Goal: Use online tool/utility: Utilize a website feature to perform a specific function

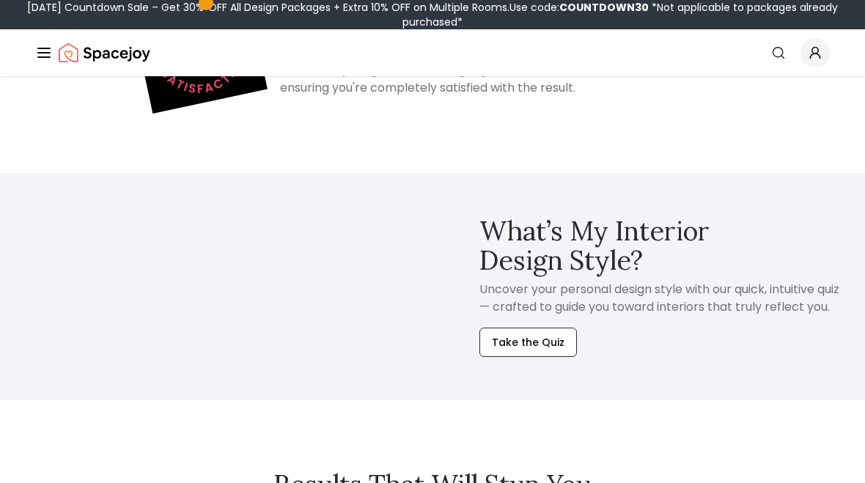
scroll to position [1017, 0]
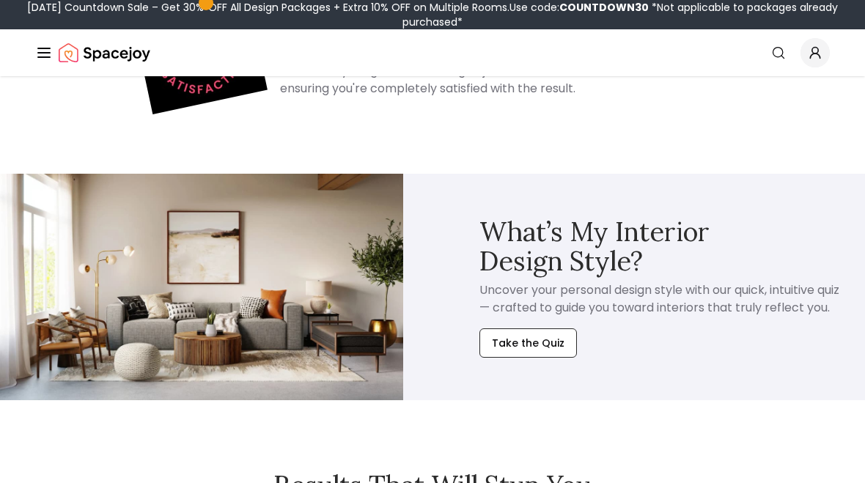
click at [540, 336] on button "Take the Quiz" at bounding box center [527, 342] width 97 height 29
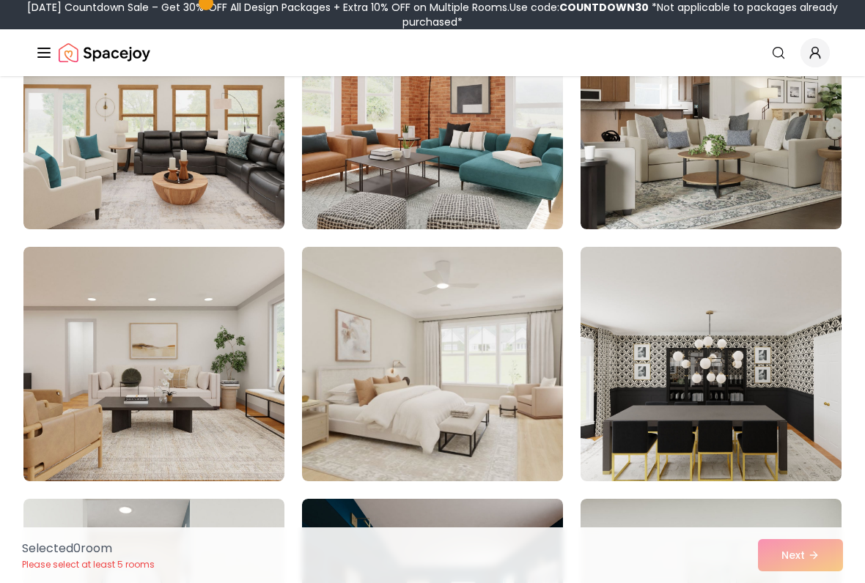
scroll to position [718, 0]
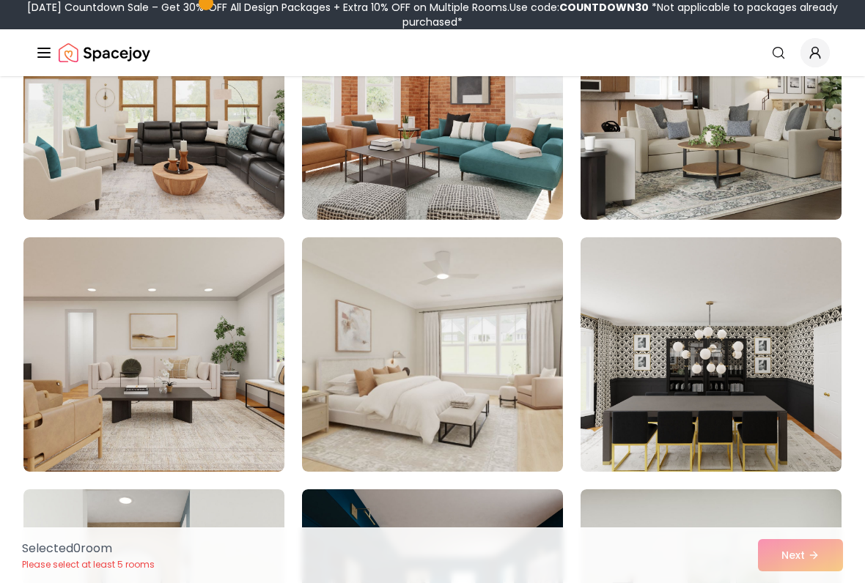
click at [440, 384] on img at bounding box center [432, 354] width 261 height 235
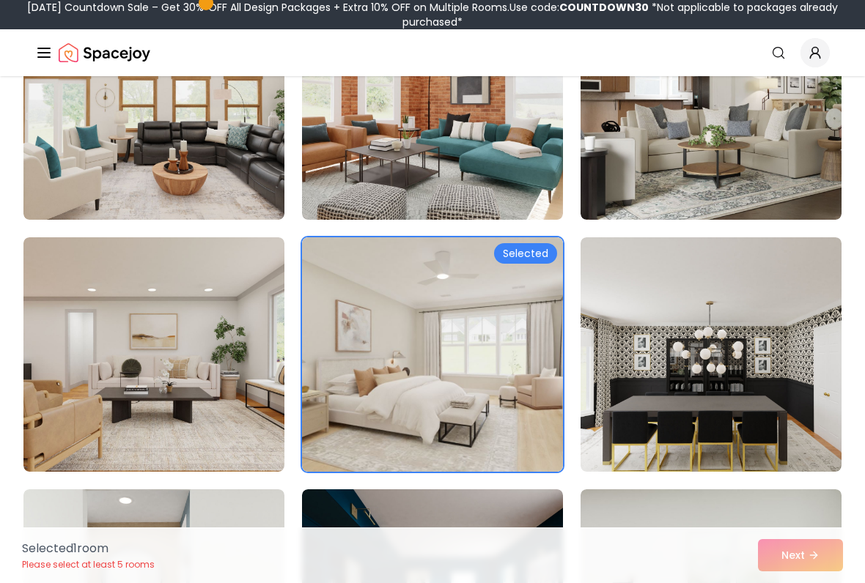
click at [190, 363] on img at bounding box center [153, 354] width 261 height 235
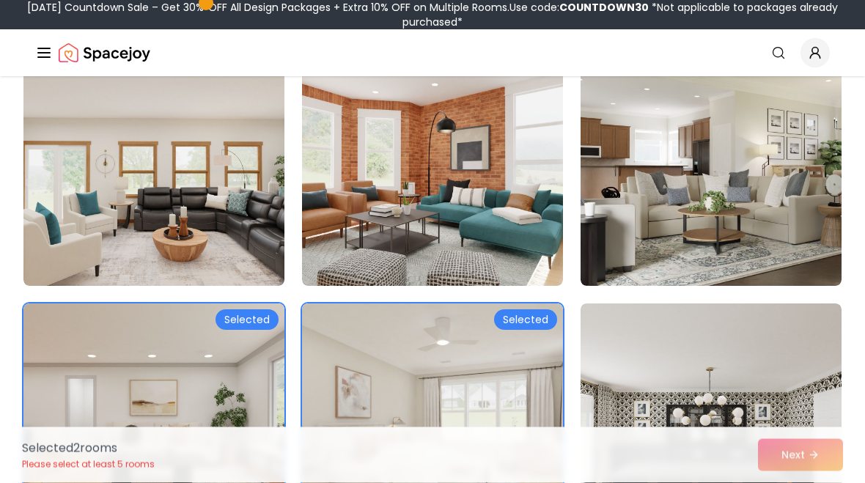
scroll to position [648, 0]
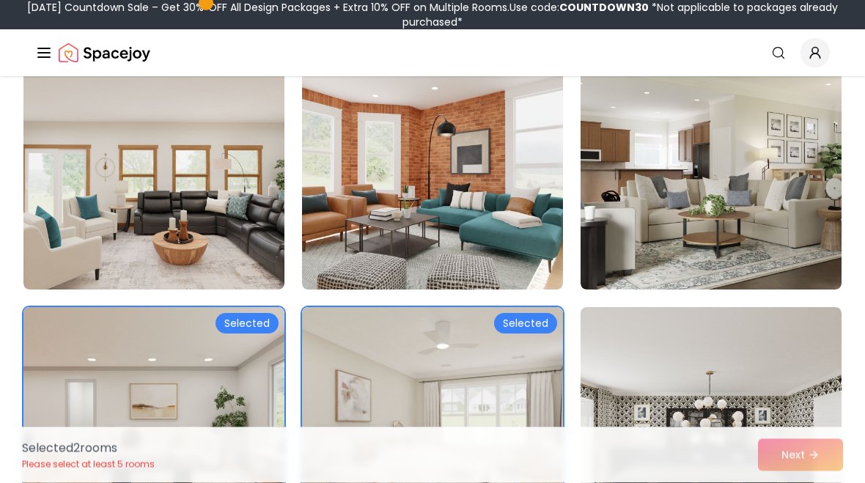
click at [761, 179] on img at bounding box center [710, 173] width 261 height 235
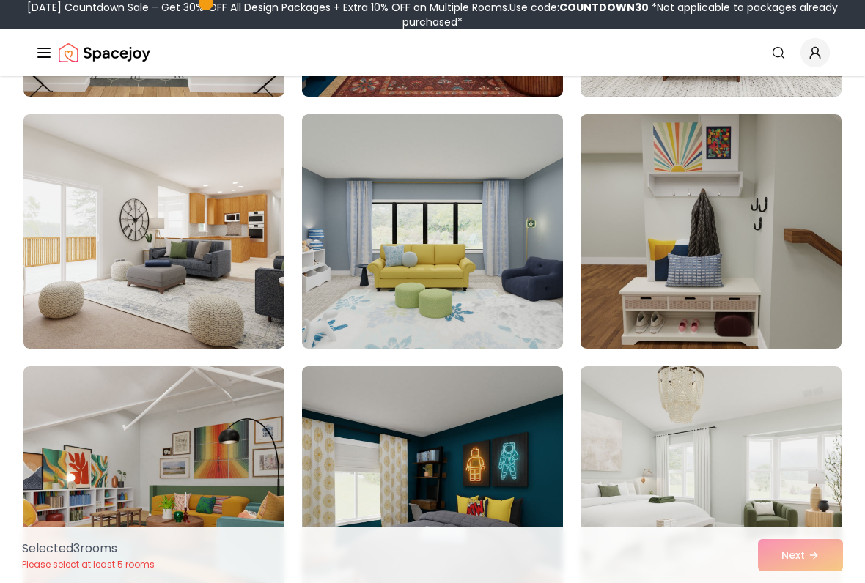
scroll to position [1354, 0]
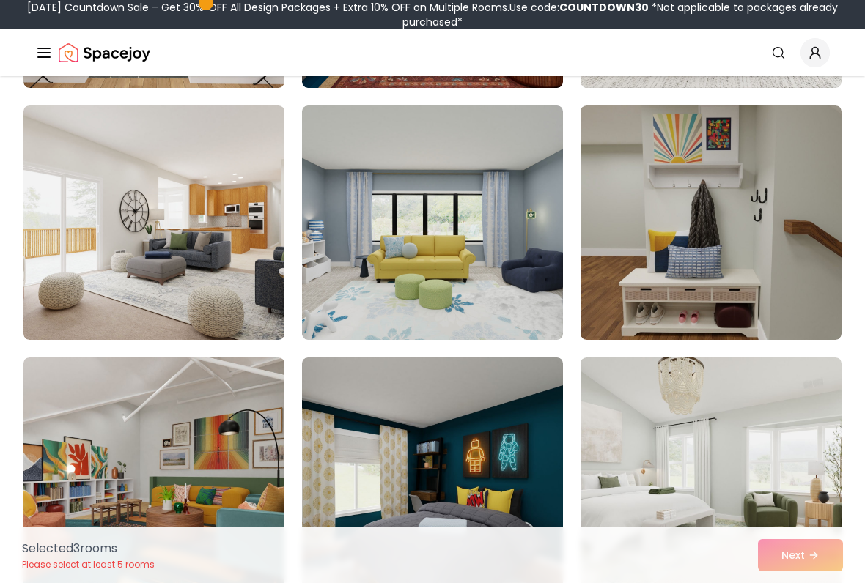
click at [202, 252] on img at bounding box center [153, 223] width 261 height 235
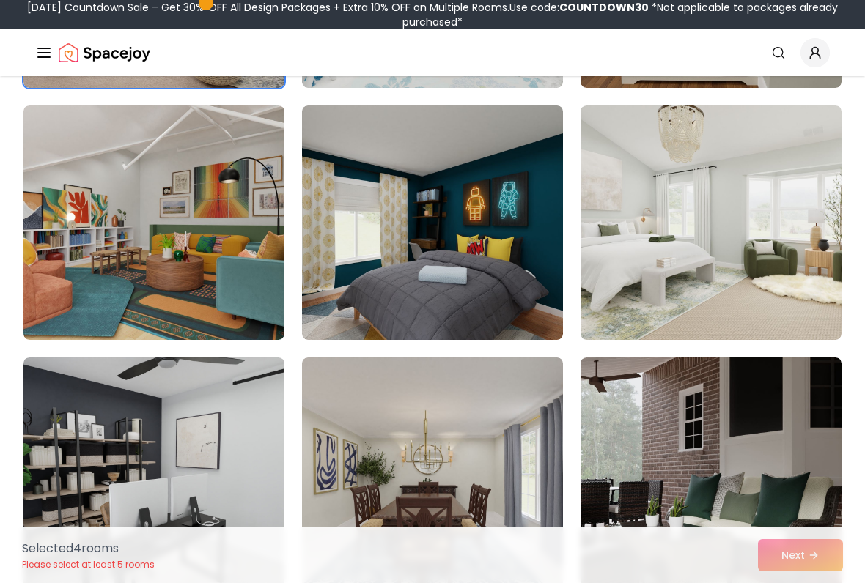
scroll to position [1609, 0]
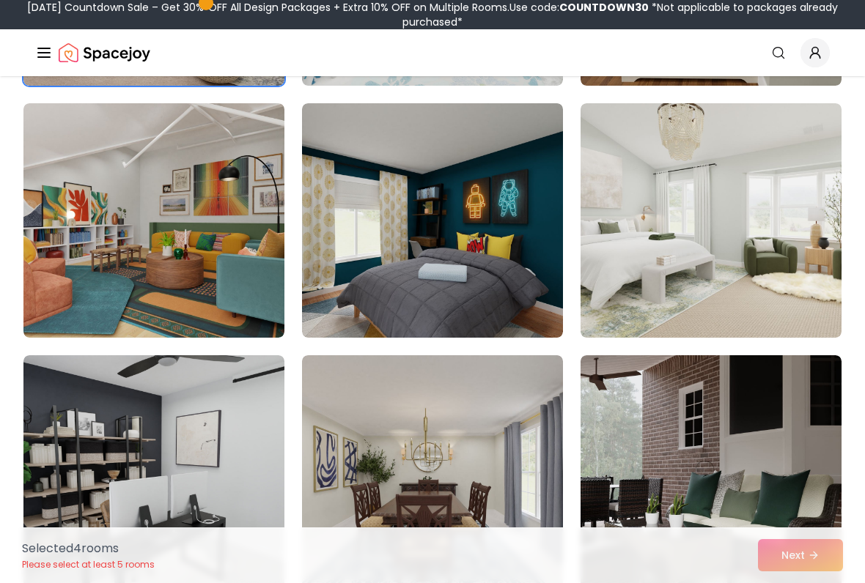
click at [785, 206] on img at bounding box center [710, 220] width 261 height 235
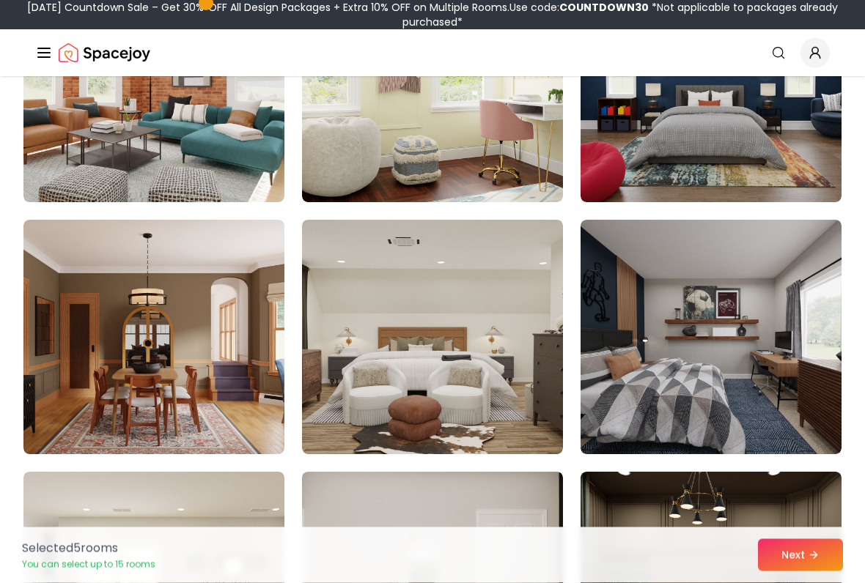
scroll to position [2249, 0]
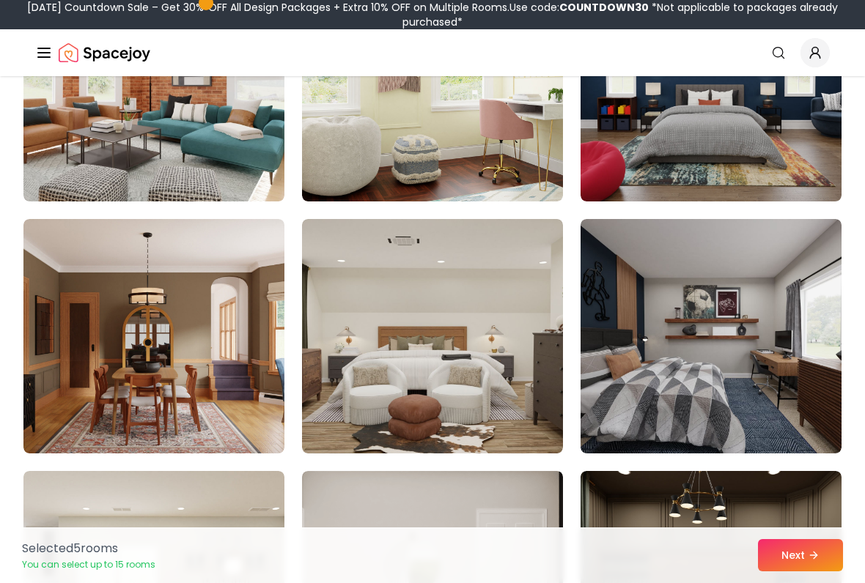
click at [484, 371] on img at bounding box center [432, 336] width 261 height 235
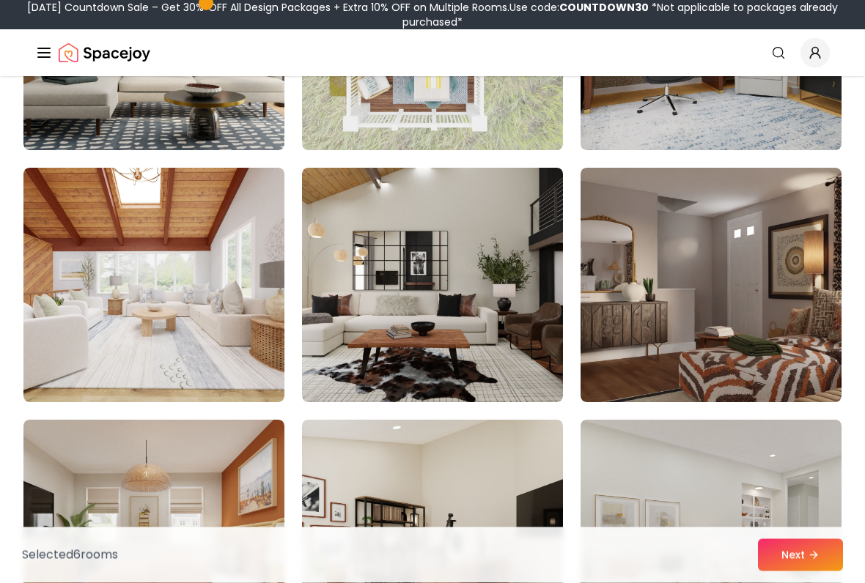
scroll to position [5579, 0]
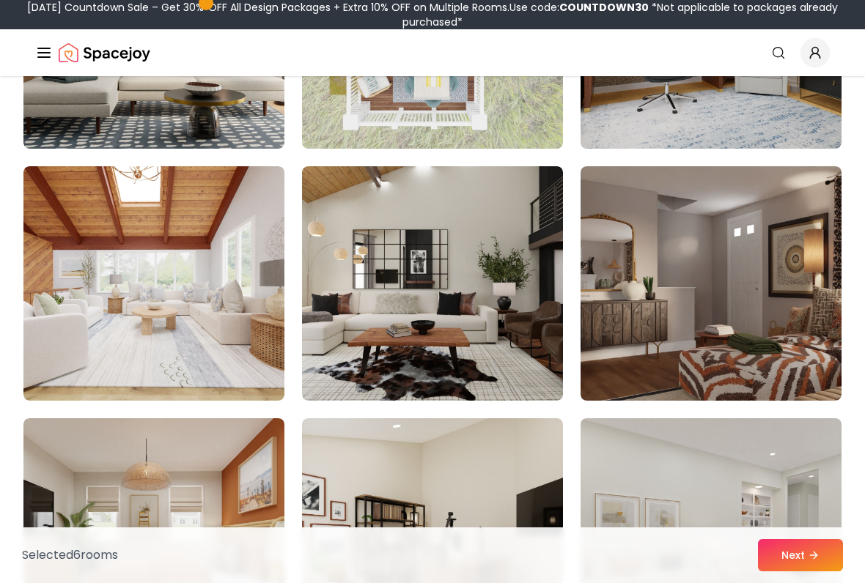
click at [185, 281] on img at bounding box center [153, 283] width 261 height 235
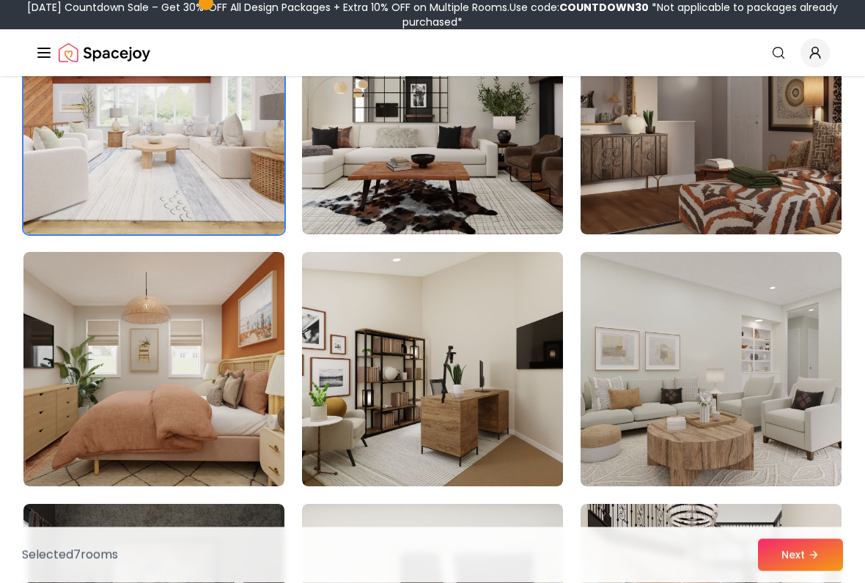
scroll to position [5745, 0]
click at [650, 368] on img at bounding box center [710, 369] width 261 height 235
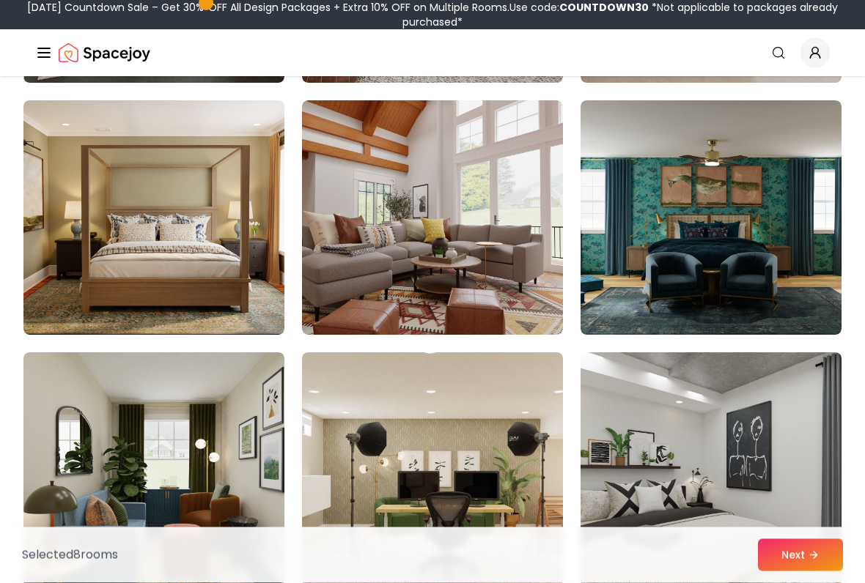
scroll to position [7908, 0]
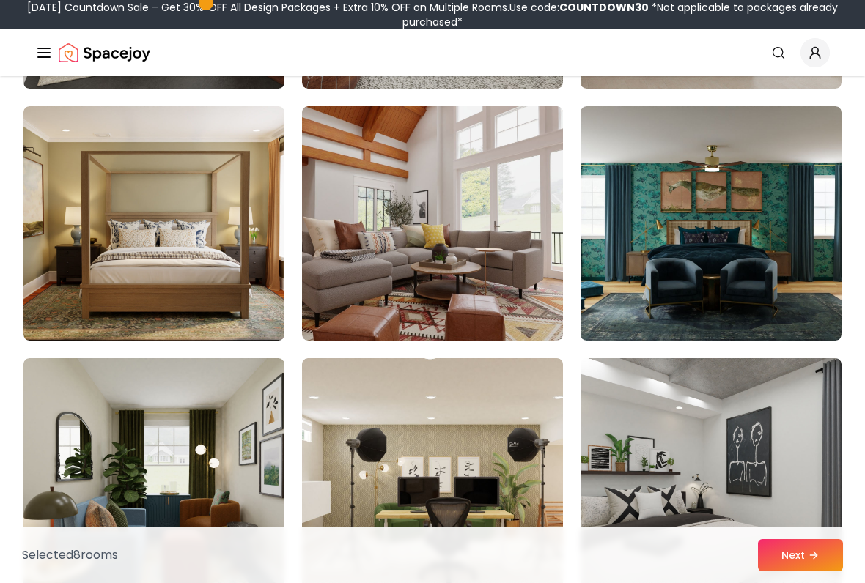
click at [199, 248] on img at bounding box center [153, 223] width 261 height 235
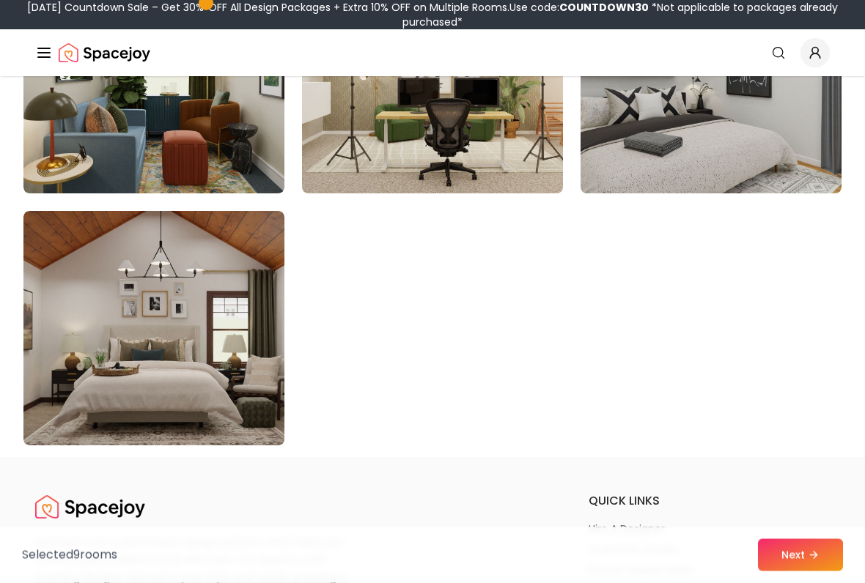
scroll to position [8307, 0]
click at [209, 328] on img at bounding box center [153, 328] width 261 height 235
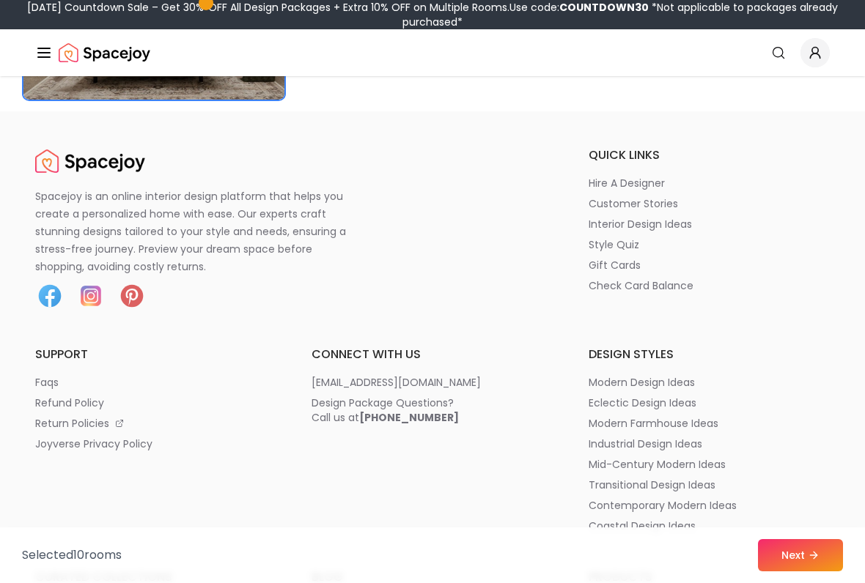
scroll to position [8663, 0]
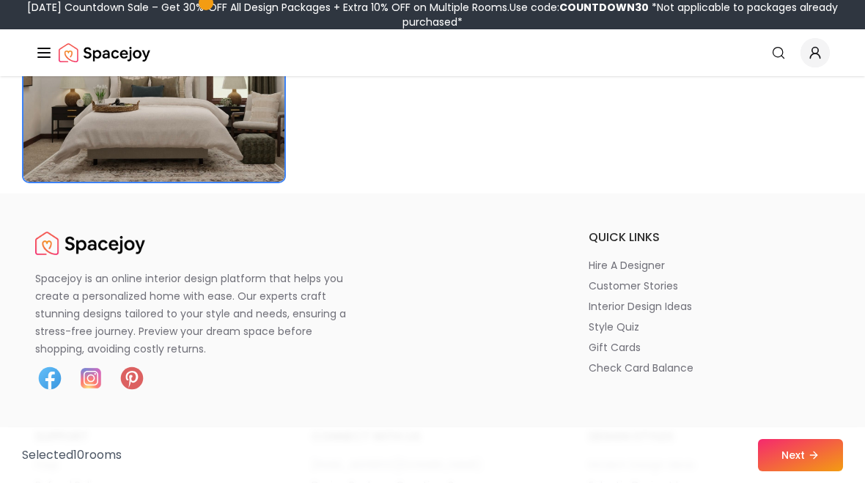
scroll to position [8570, 0]
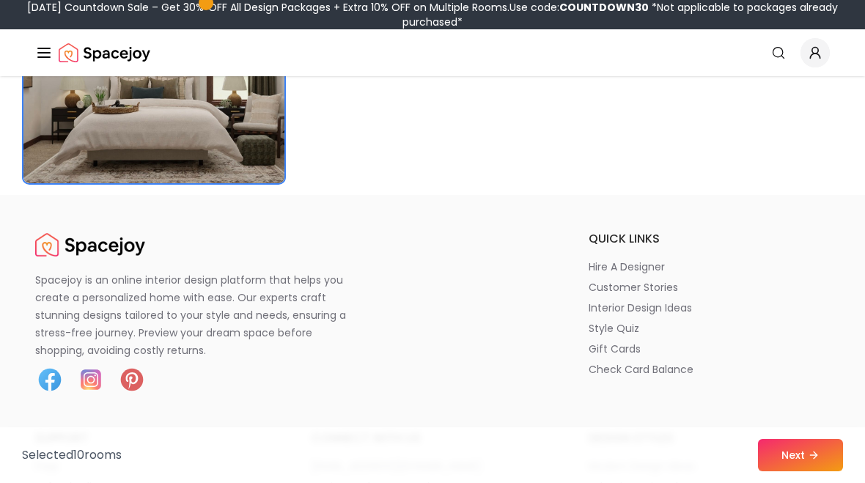
click at [793, 454] on button "Next" at bounding box center [800, 455] width 85 height 32
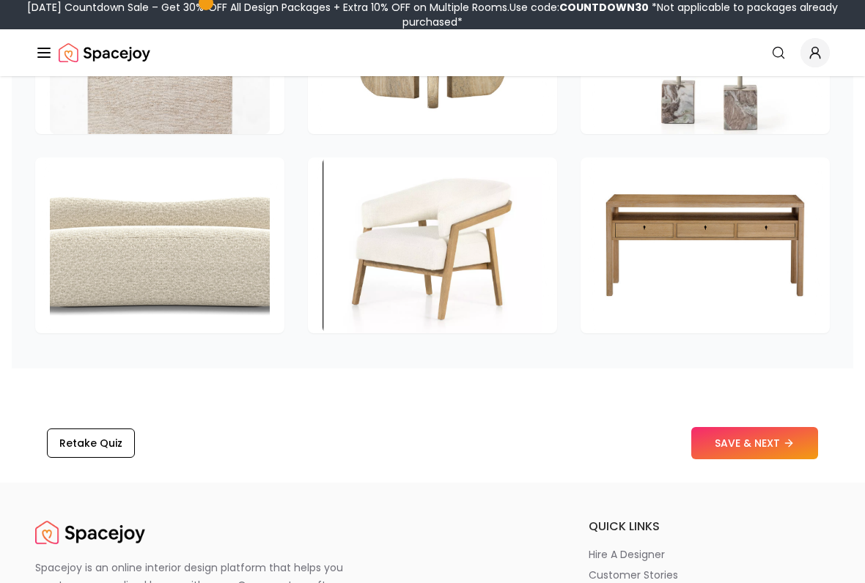
scroll to position [2284, 0]
click at [723, 441] on button "SAVE & NEXT" at bounding box center [754, 443] width 127 height 32
